Goal: Task Accomplishment & Management: Use online tool/utility

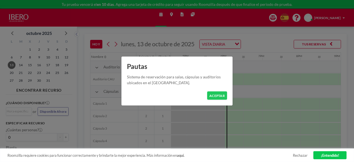
scroll to position [0, 630]
click at [218, 97] on button "ACEPTAR" at bounding box center [217, 95] width 20 height 9
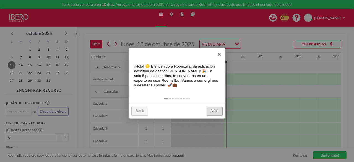
click at [215, 113] on link "Next" at bounding box center [215, 111] width 16 height 9
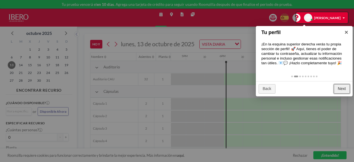
click at [215, 113] on div at bounding box center [177, 81] width 354 height 162
click at [346, 86] on link "Next" at bounding box center [342, 88] width 16 height 9
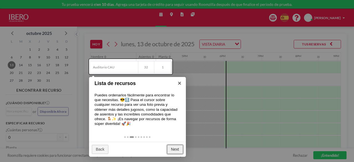
click at [177, 148] on link "Next" at bounding box center [175, 149] width 16 height 9
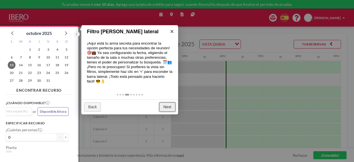
scroll to position [1, 0]
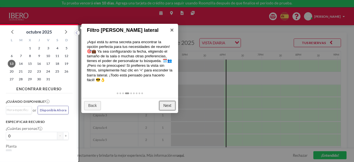
click at [167, 109] on link "Next" at bounding box center [167, 105] width 16 height 9
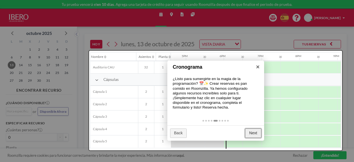
click at [251, 132] on link "Next" at bounding box center [253, 132] width 16 height 9
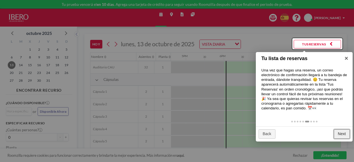
click at [346, 132] on link "Next" at bounding box center [342, 133] width 16 height 9
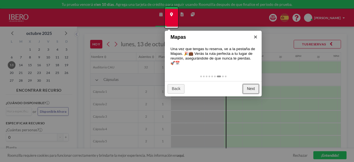
click at [255, 89] on link "Next" at bounding box center [251, 88] width 16 height 9
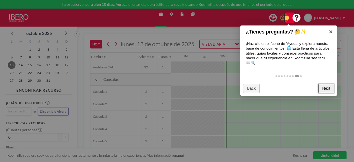
click at [332, 87] on link "Next" at bounding box center [327, 88] width 16 height 9
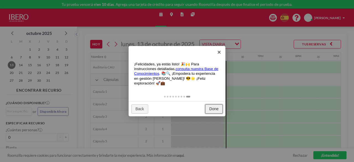
click at [212, 110] on link "Done" at bounding box center [213, 108] width 17 height 9
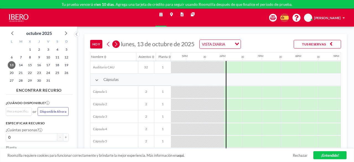
click at [114, 43] on icon at bounding box center [116, 44] width 4 height 7
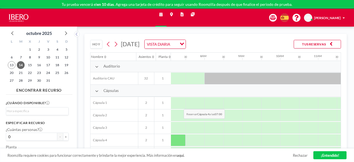
scroll to position [0, 270]
click at [97, 93] on icon at bounding box center [96, 92] width 3 height 4
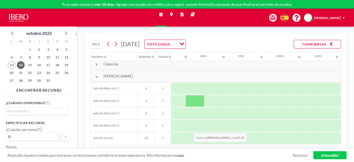
scroll to position [28, 270]
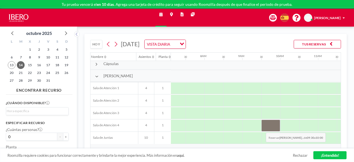
click at [262, 128] on div at bounding box center [271, 126] width 19 height 12
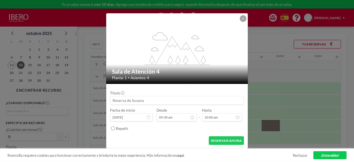
scroll to position [172, 0]
click at [149, 102] on input at bounding box center [176, 100] width 133 height 8
click at [152, 134] on form "Título Fecha de inicio [DATE] Desde 09:30 am - Hasta 10:00 am Repetir RESERVAR …" at bounding box center [177, 116] width 142 height 65
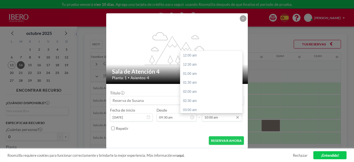
scroll to position [182, 0]
click at [198, 68] on div "10:30 am" at bounding box center [212, 64] width 65 height 9
type input "10:30 am"
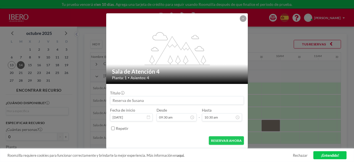
scroll to position [172, 0]
click at [215, 143] on button "RESERVAR AHORA" at bounding box center [226, 140] width 35 height 9
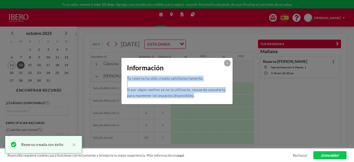
drag, startPoint x: 215, startPoint y: 143, endPoint x: 223, endPoint y: 64, distance: 80.1
click at [223, 64] on div "Información Tu reserva ha sido creada satisfactoriamente. Si por algún motivo y…" at bounding box center [177, 81] width 354 height 162
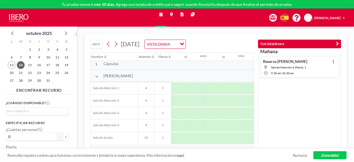
click at [223, 64] on div "Cápsulas" at bounding box center [316, 64] width 990 height 12
click at [341, 153] on link "¡Entendido!" at bounding box center [330, 155] width 33 height 8
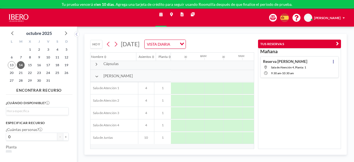
click at [201, 132] on div at bounding box center [356, 138] width 910 height 12
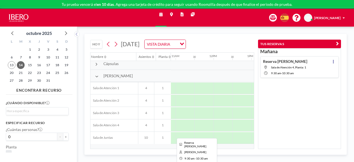
scroll to position [28, 413]
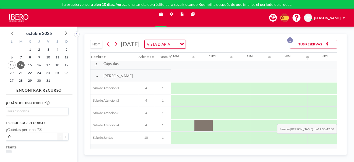
click at [213, 120] on div at bounding box center [203, 126] width 19 height 12
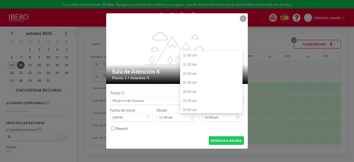
scroll to position [218, 0]
click at [221, 117] on input "12:00 pm" at bounding box center [222, 117] width 40 height 8
click at [206, 65] on div "12:30 pm" at bounding box center [212, 64] width 65 height 9
type input "12:30 pm"
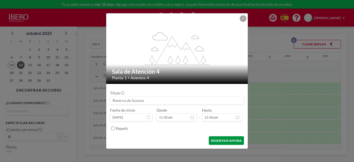
scroll to position [227, 0]
click at [231, 138] on button "RESERVAR AHORA" at bounding box center [226, 140] width 35 height 9
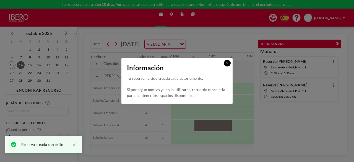
click at [227, 63] on icon at bounding box center [227, 63] width 2 height 3
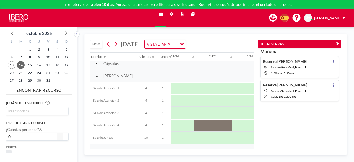
scroll to position [18, 413]
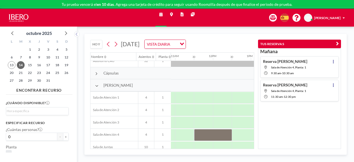
click at [97, 86] on icon at bounding box center [96, 86] width 3 height 4
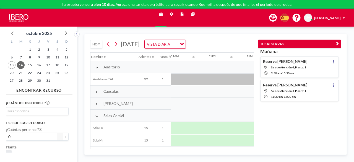
click at [96, 90] on icon at bounding box center [96, 92] width 2 height 4
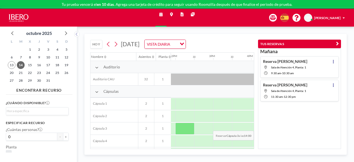
scroll to position [0, 527]
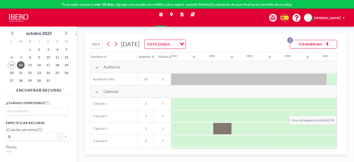
click at [226, 128] on div at bounding box center [222, 129] width 19 height 12
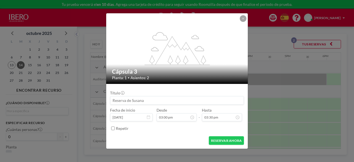
scroll to position [281, 0]
